Goal: Share content: Share content

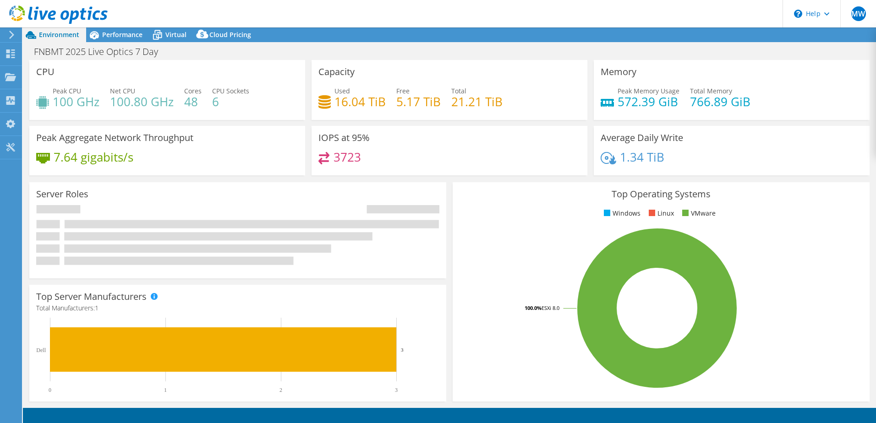
select select "USD"
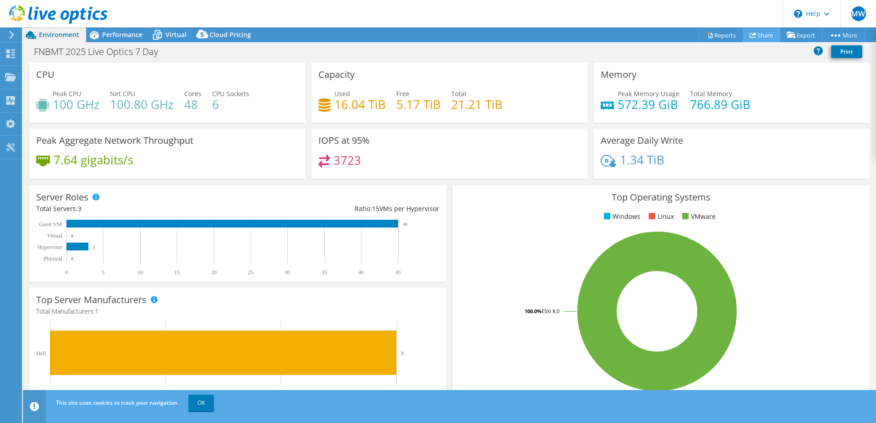
click at [753, 36] on link "Share" at bounding box center [761, 35] width 38 height 14
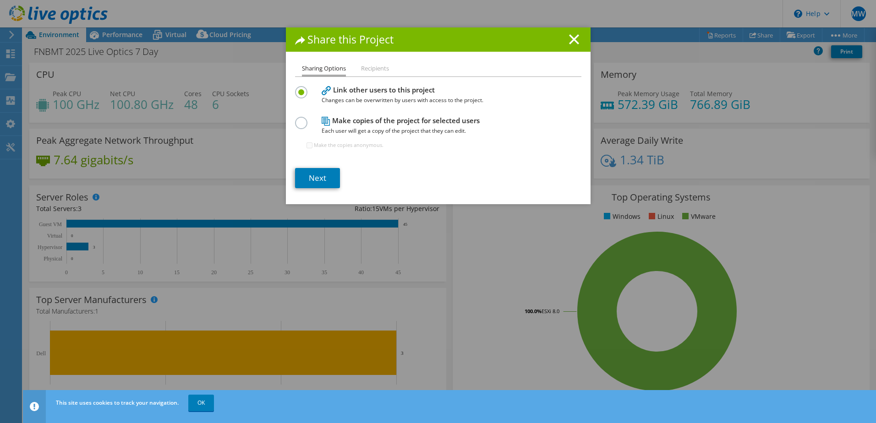
click at [300, 119] on label at bounding box center [303, 118] width 16 height 2
click at [0, 0] on input "radio" at bounding box center [0, 0] width 0 height 0
click at [310, 176] on link "Next" at bounding box center [317, 178] width 45 height 20
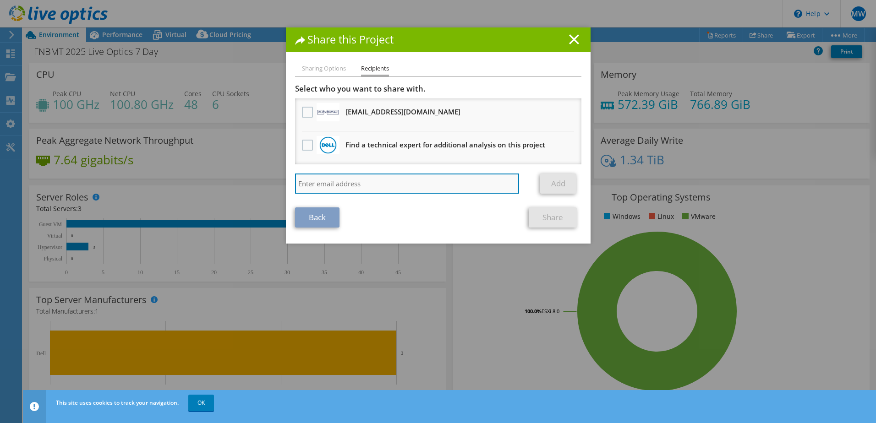
click at [349, 188] on input "search" at bounding box center [407, 184] width 224 height 20
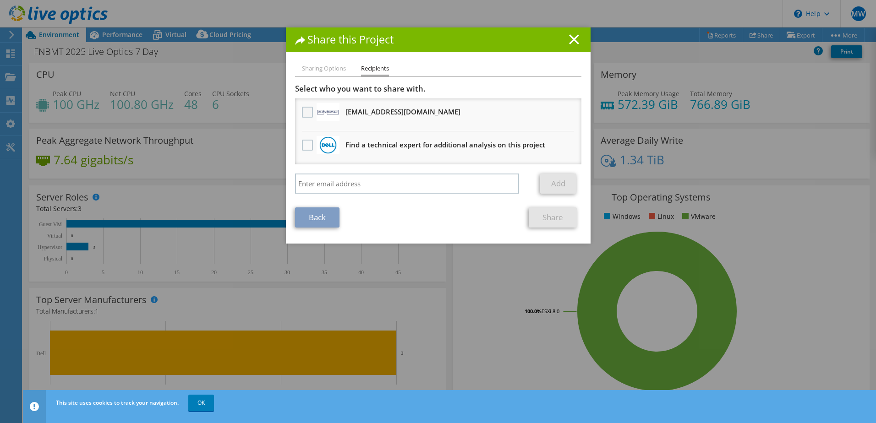
click at [306, 109] on label at bounding box center [308, 112] width 13 height 11
click at [0, 0] on input "checkbox" at bounding box center [0, 0] width 0 height 0
click at [554, 219] on link "Share" at bounding box center [553, 217] width 48 height 20
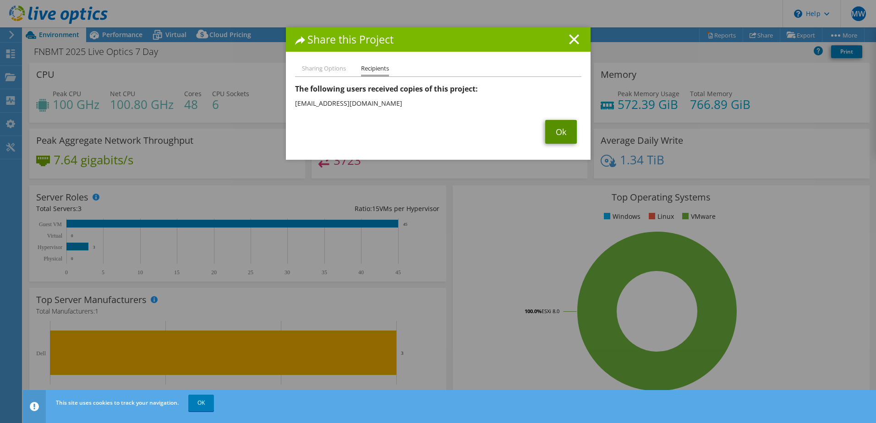
click at [555, 130] on link "Ok" at bounding box center [561, 132] width 32 height 24
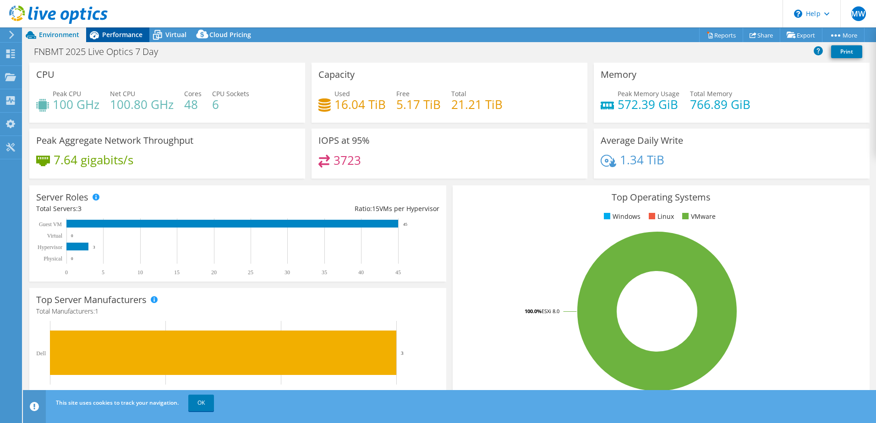
click at [118, 36] on span "Performance" at bounding box center [122, 34] width 40 height 9
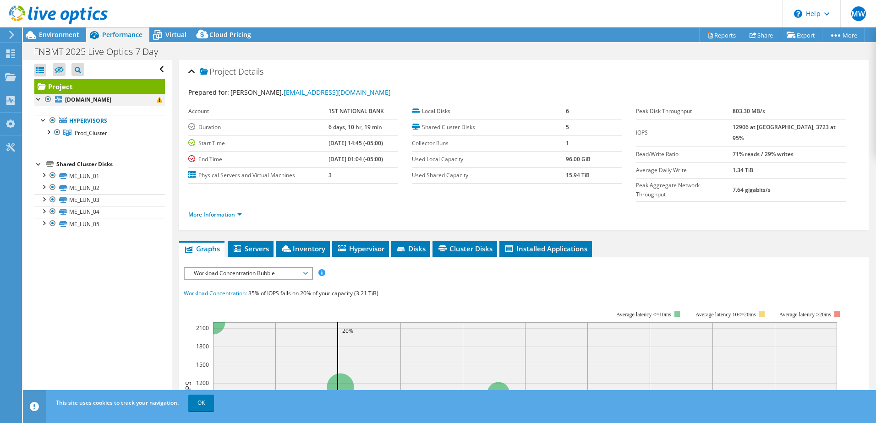
click at [37, 98] on div at bounding box center [38, 98] width 9 height 9
click at [37, 99] on div at bounding box center [38, 98] width 9 height 9
click at [48, 134] on div at bounding box center [48, 131] width 9 height 9
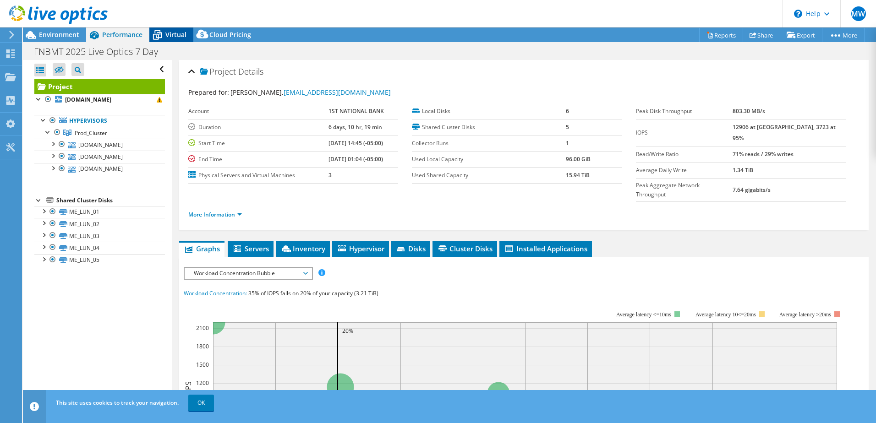
click at [175, 36] on span "Virtual" at bounding box center [175, 34] width 21 height 9
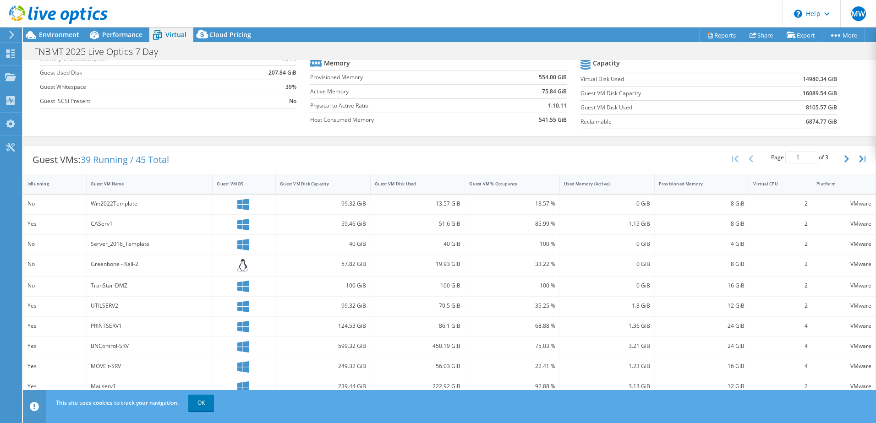
scroll to position [191, 0]
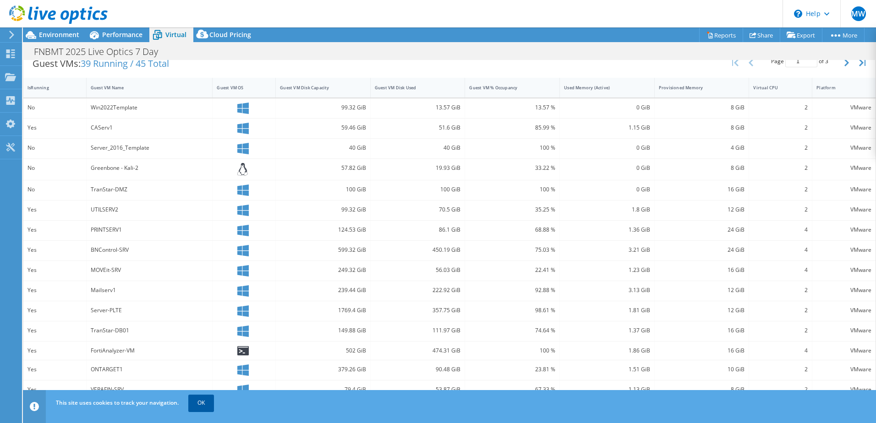
click at [197, 400] on link "OK" at bounding box center [201, 403] width 26 height 16
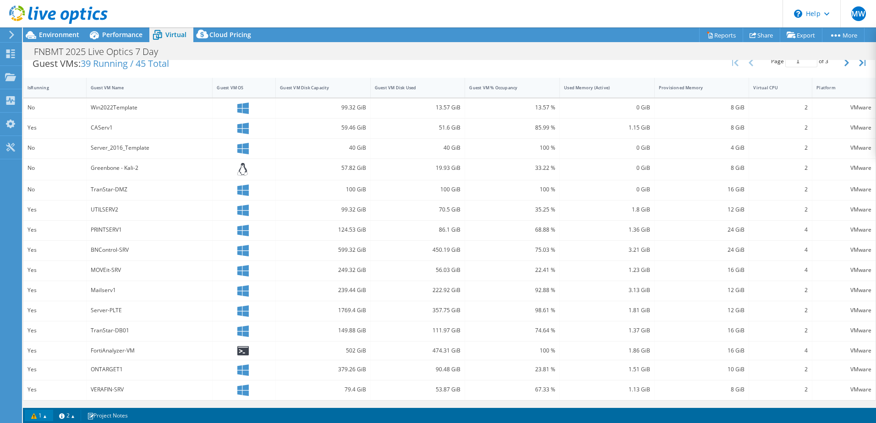
click at [47, 415] on link "1" at bounding box center [39, 415] width 28 height 11
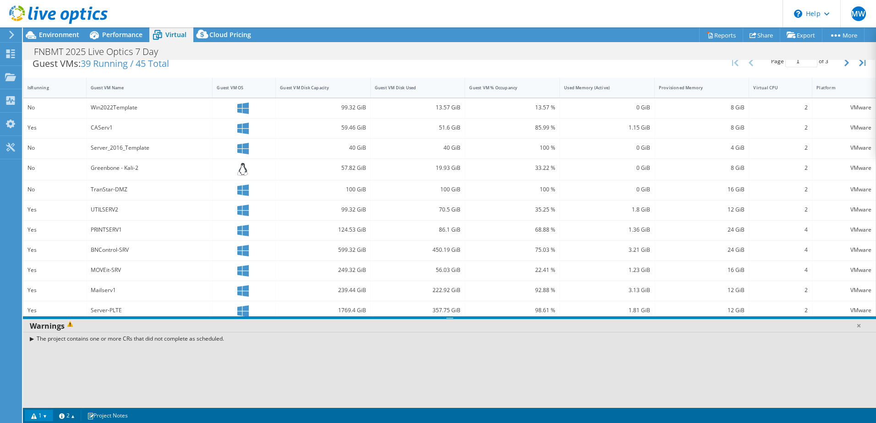
click at [33, 340] on div "The project contains one or more CRs that did not complete as scheduled." at bounding box center [449, 338] width 853 height 13
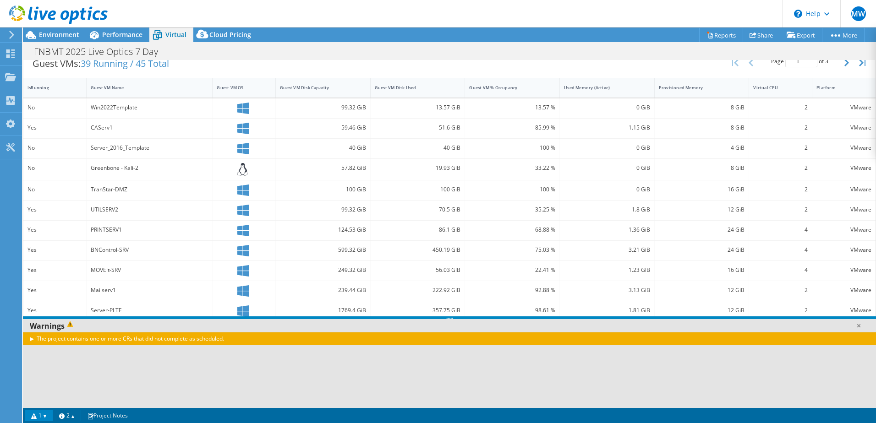
click at [33, 338] on div "The project contains one or more CRs that did not complete as scheduled." at bounding box center [449, 338] width 853 height 13
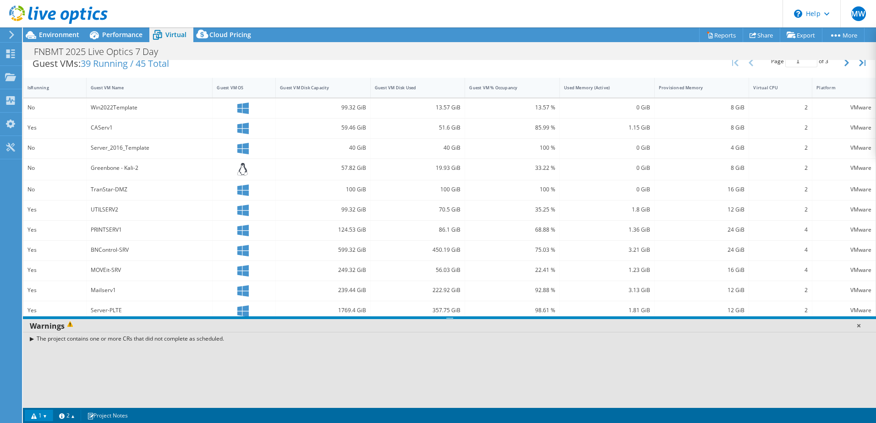
click at [857, 327] on link at bounding box center [858, 325] width 9 height 9
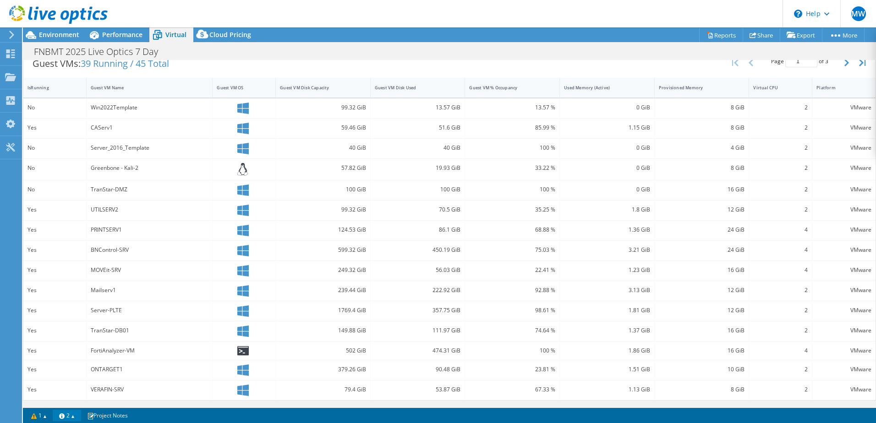
click at [77, 413] on link "2" at bounding box center [67, 415] width 28 height 11
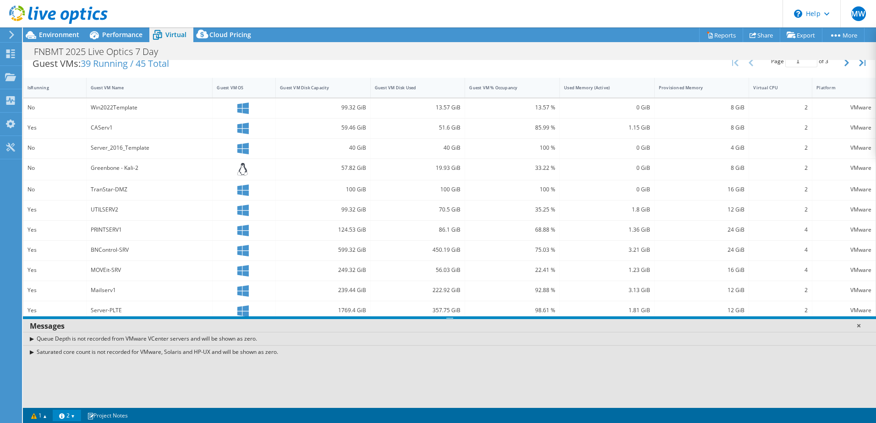
click at [857, 324] on link at bounding box center [858, 325] width 9 height 9
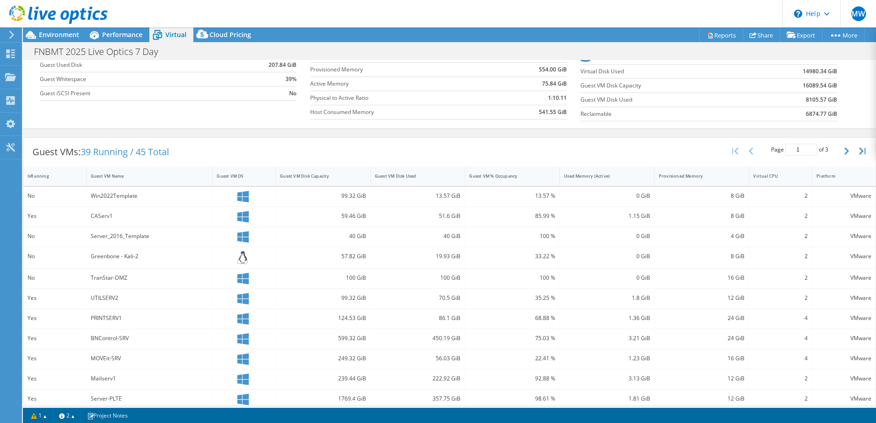
scroll to position [145, 0]
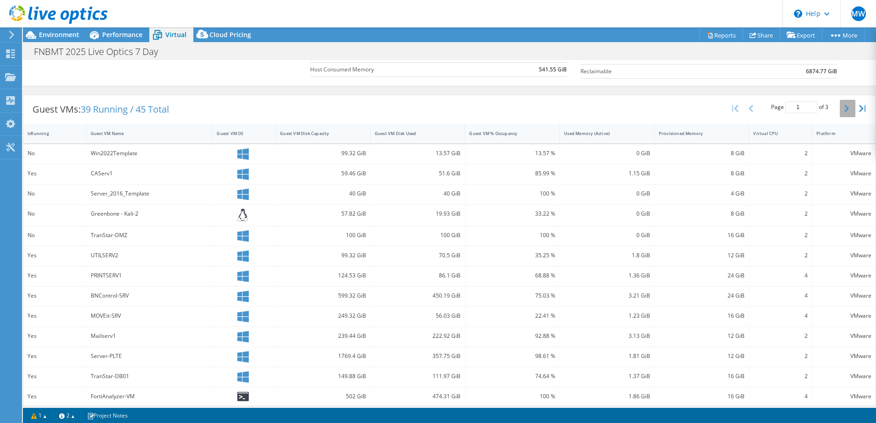
click at [844, 112] on icon "button" at bounding box center [846, 108] width 5 height 7
click at [384, 274] on div "30.36 GiB" at bounding box center [418, 274] width 86 height 10
click at [49, 273] on div "Yes" at bounding box center [54, 274] width 55 height 10
click at [44, 273] on div "Yes" at bounding box center [54, 274] width 55 height 10
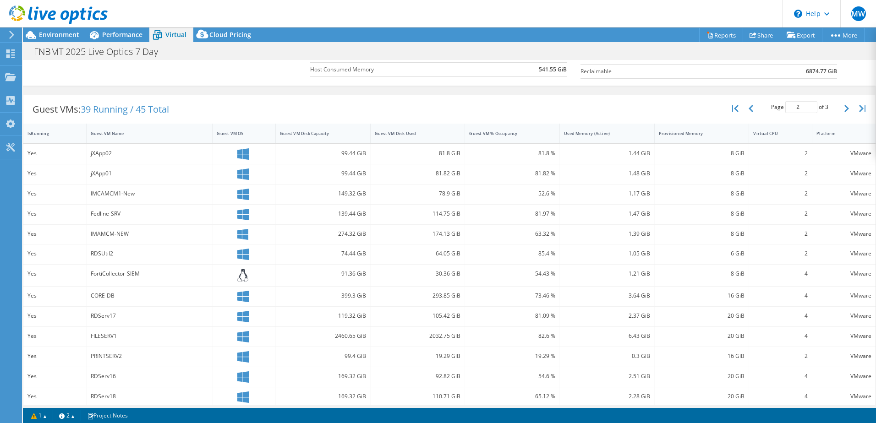
drag, startPoint x: 44, startPoint y: 273, endPoint x: 120, endPoint y: 275, distance: 76.5
click at [49, 273] on div "Yes" at bounding box center [54, 274] width 55 height 10
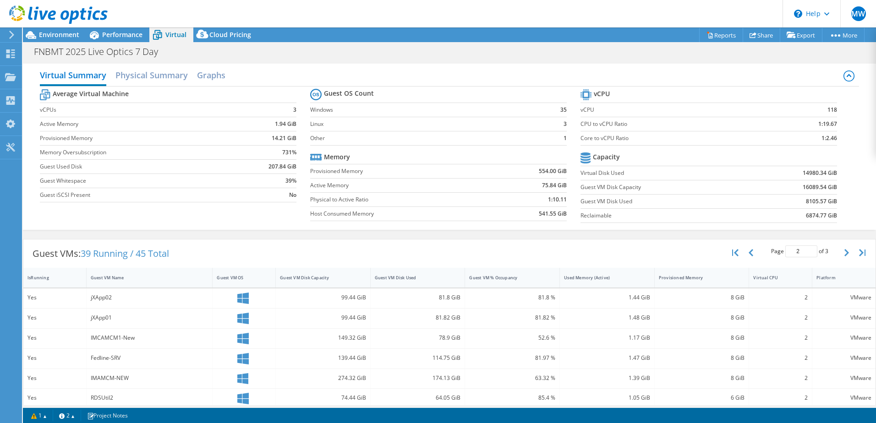
scroll to position [0, 0]
click at [840, 256] on button "button" at bounding box center [848, 253] width 16 height 17
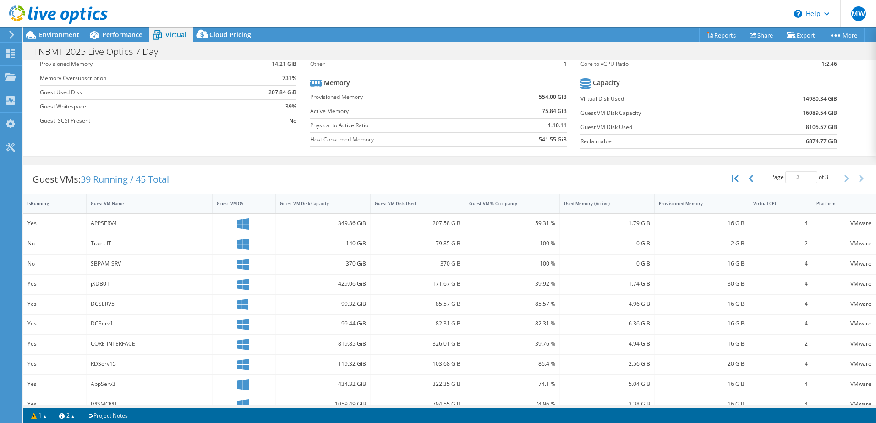
scroll to position [11, 0]
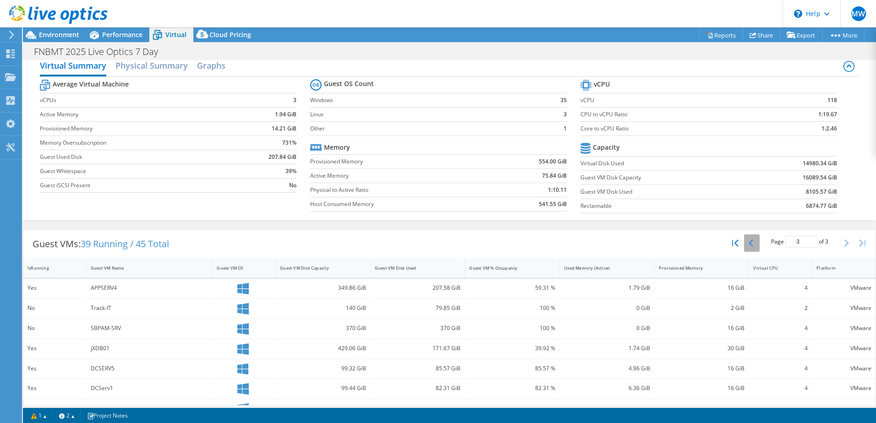
click at [744, 240] on button "button" at bounding box center [752, 243] width 16 height 17
type input "2"
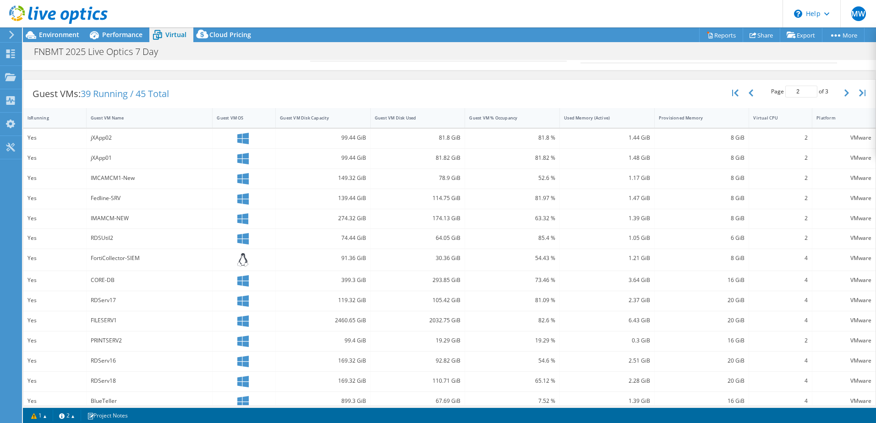
scroll to position [147, 0]
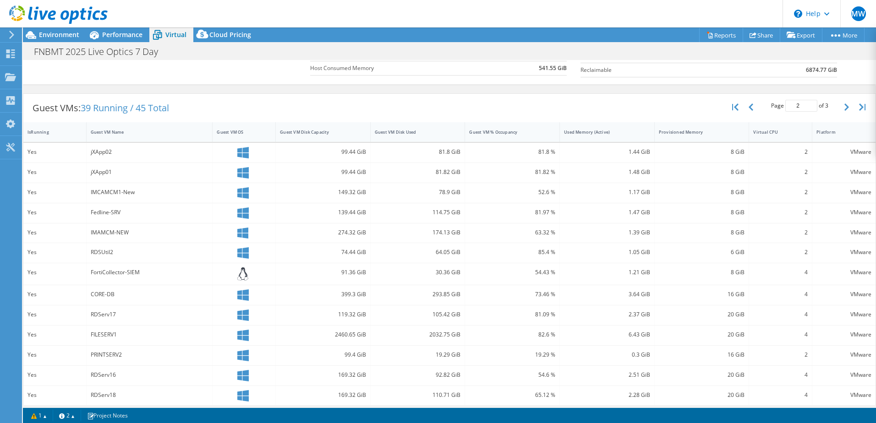
click at [240, 275] on icon at bounding box center [242, 273] width 11 height 13
click at [120, 36] on span "Performance" at bounding box center [122, 34] width 40 height 9
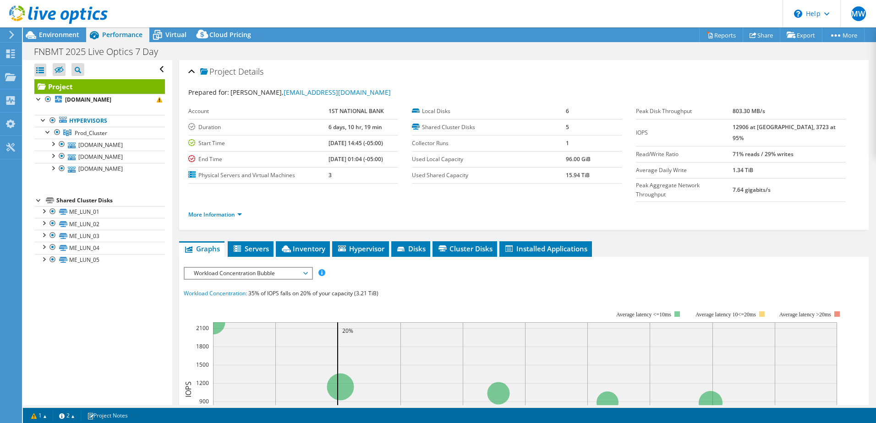
scroll to position [0, 0]
click at [53, 145] on div at bounding box center [52, 143] width 9 height 9
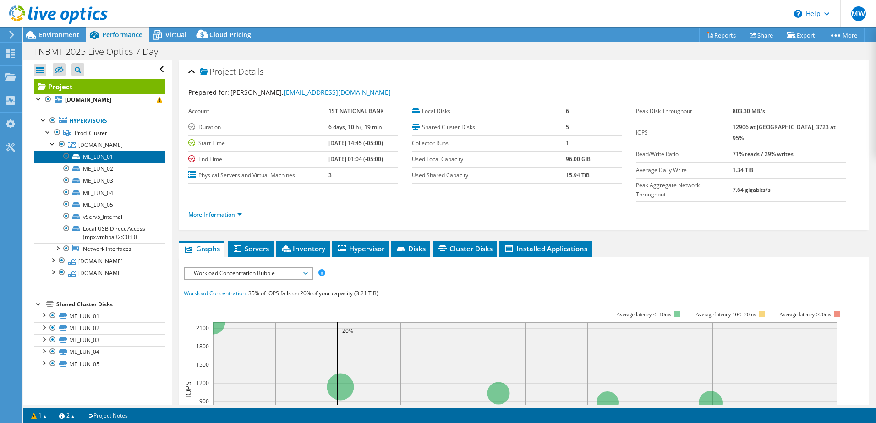
click at [96, 157] on link "ME_LUN_01" at bounding box center [99, 157] width 131 height 12
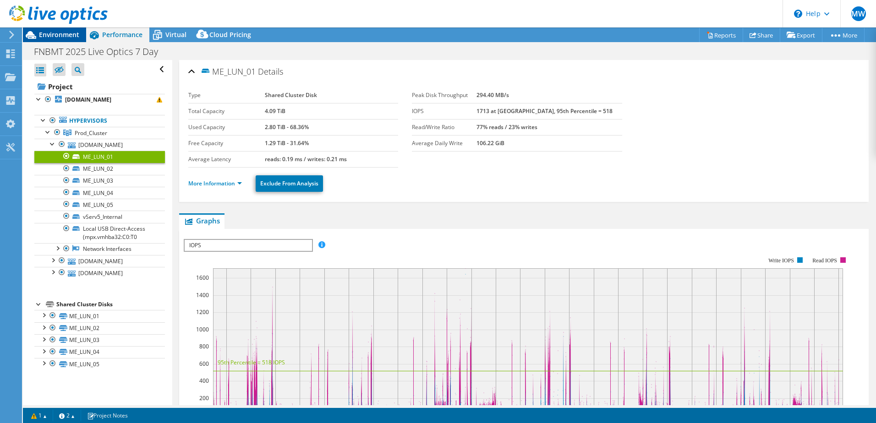
click at [66, 33] on span "Environment" at bounding box center [59, 34] width 40 height 9
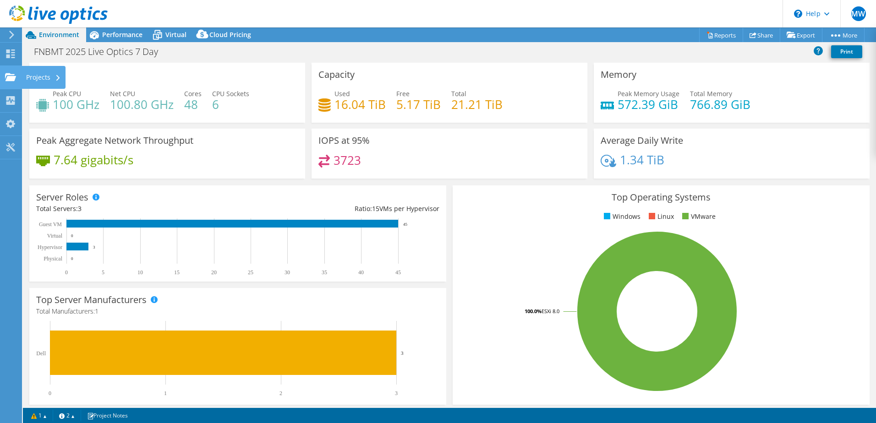
click at [11, 75] on use at bounding box center [10, 77] width 11 height 8
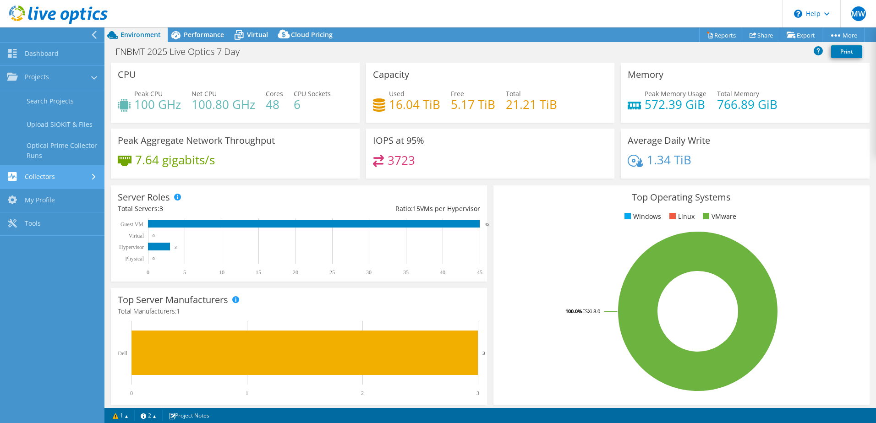
click at [59, 179] on link "Collectors" at bounding box center [52, 177] width 104 height 23
click at [52, 166] on link "My Profile" at bounding box center [52, 171] width 104 height 23
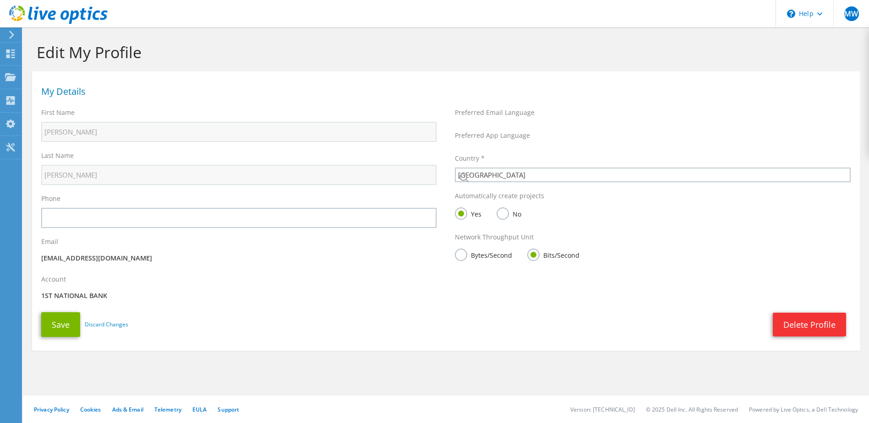
select select "224"
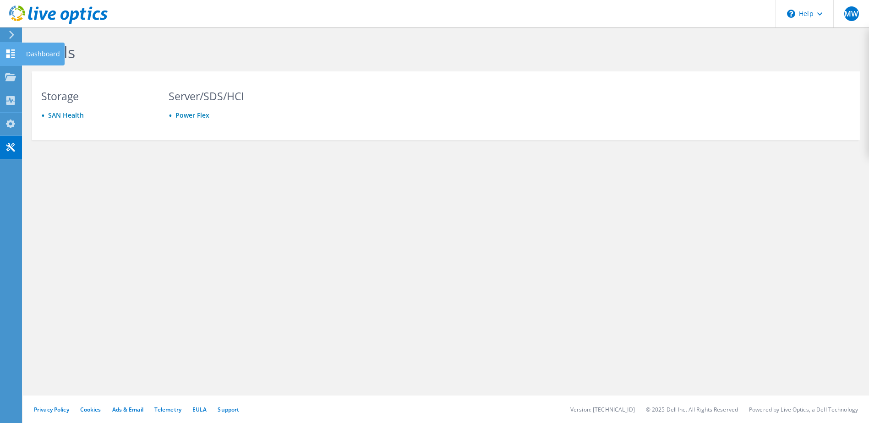
click at [10, 55] on icon at bounding box center [10, 53] width 11 height 9
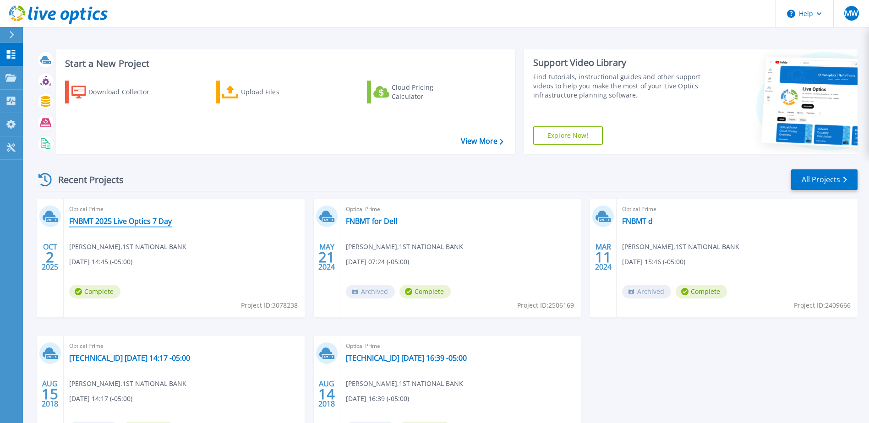
click at [101, 224] on link "FNBMT 2025 Live Optics 7 Day" at bounding box center [120, 221] width 103 height 9
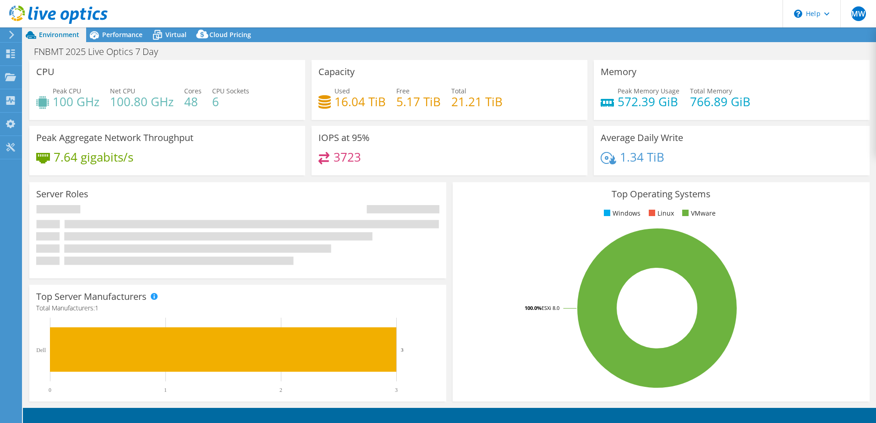
select select "USD"
